Goal: Check status: Check status

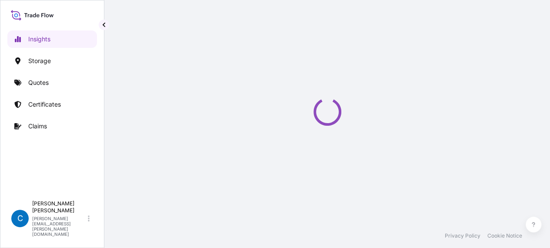
select select "2025"
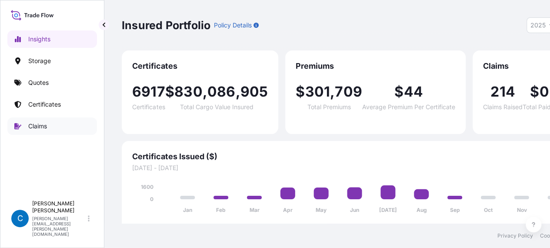
click at [44, 133] on link "Claims" at bounding box center [52, 125] width 90 height 17
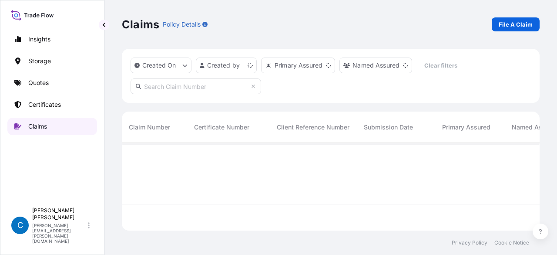
scroll to position [86, 411]
click at [235, 91] on input "text" at bounding box center [196, 86] width 131 height 16
paste input "CL31625-5."
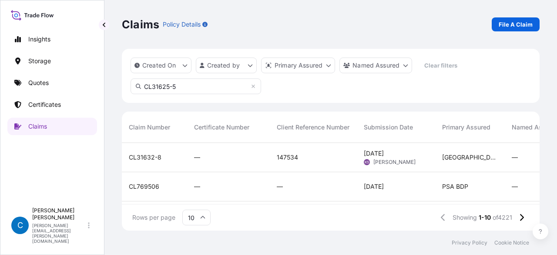
scroll to position [7, 7]
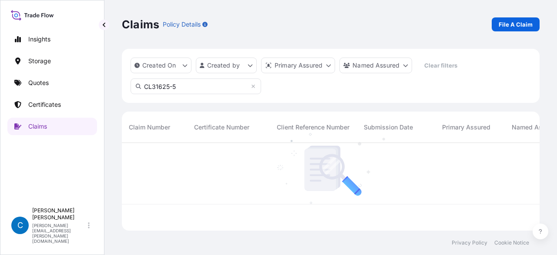
scroll to position [7, 7]
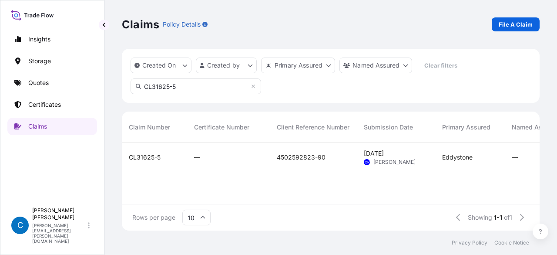
type input "CL31625-5"
click at [156, 159] on span "CL31625-5" at bounding box center [145, 157] width 32 height 9
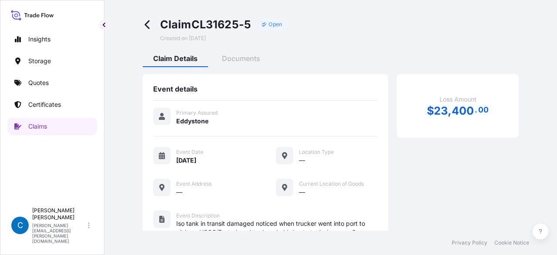
click at [245, 49] on div "Claim CL31625-5 Open Created on [DATE] Claim Details Documents Event details Pr…" at bounding box center [331, 189] width 418 height 378
click at [252, 66] on div "Documents" at bounding box center [240, 59] width 59 height 15
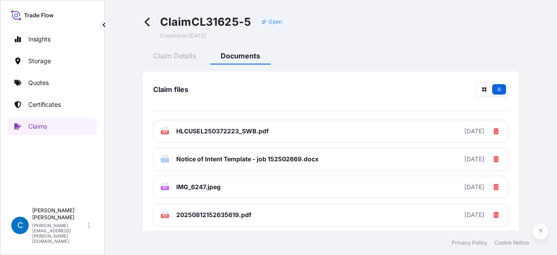
scroll to position [44, 0]
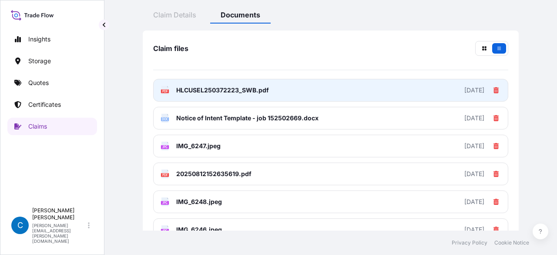
click at [274, 96] on link "PDF HLCUSEL250372223_SWB.pdf [DATE]" at bounding box center [330, 90] width 355 height 23
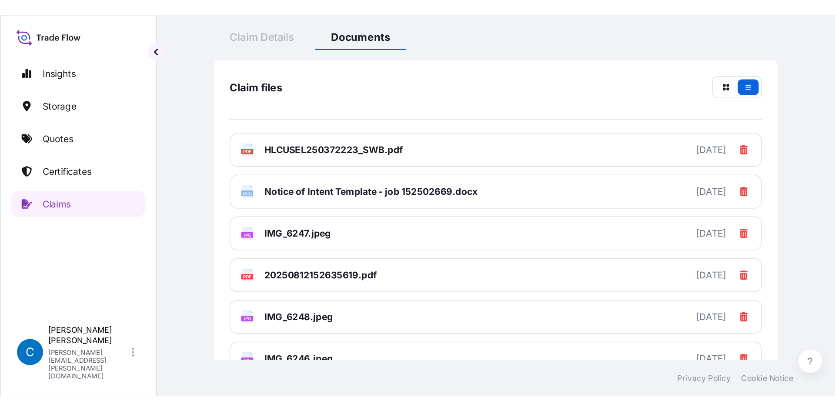
scroll to position [0, 0]
